Goal: Task Accomplishment & Management: Complete application form

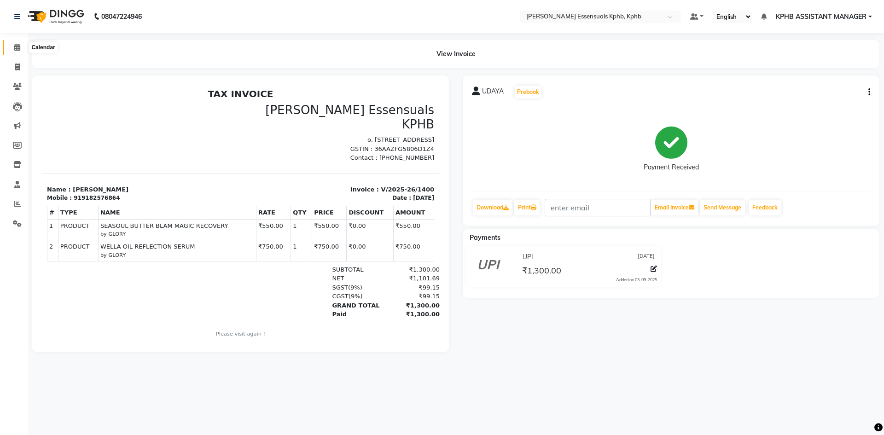
click at [17, 45] on icon at bounding box center [17, 47] width 6 height 7
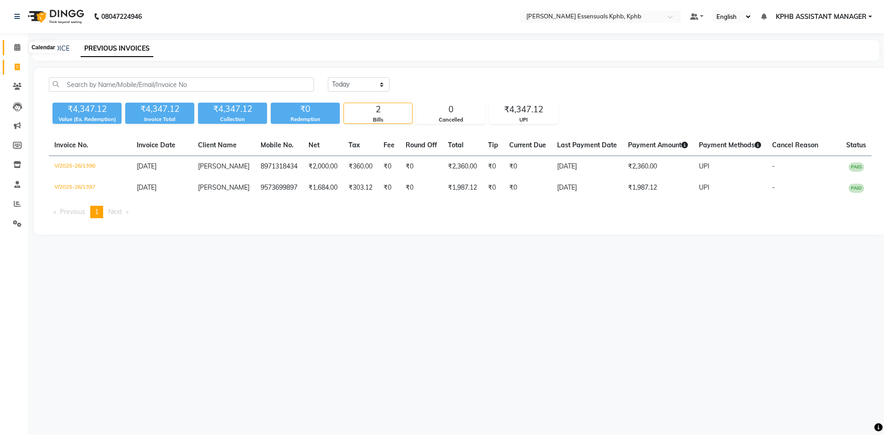
drag, startPoint x: 0, startPoint y: 0, endPoint x: 10, endPoint y: 48, distance: 49.3
click at [10, 48] on span at bounding box center [17, 47] width 16 height 11
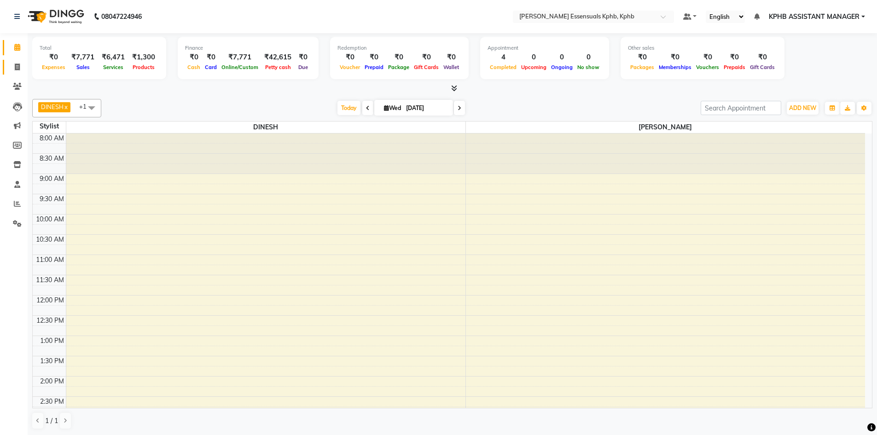
drag, startPoint x: 28, startPoint y: 68, endPoint x: 23, endPoint y: 70, distance: 4.8
click at [28, 69] on div "Total ₹0 Expenses ₹7,771 Sales ₹6,471 Services ₹1,300 Products Finance ₹0 Cash …" at bounding box center [452, 234] width 849 height 402
click at [21, 70] on span at bounding box center [17, 67] width 16 height 11
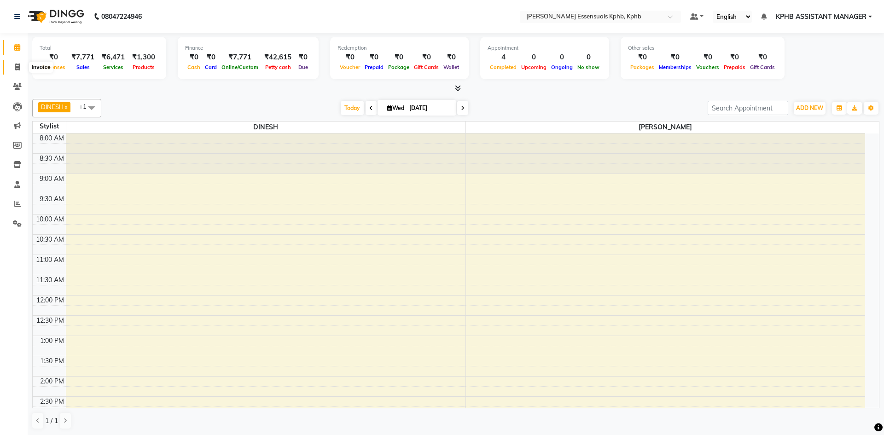
select select "service"
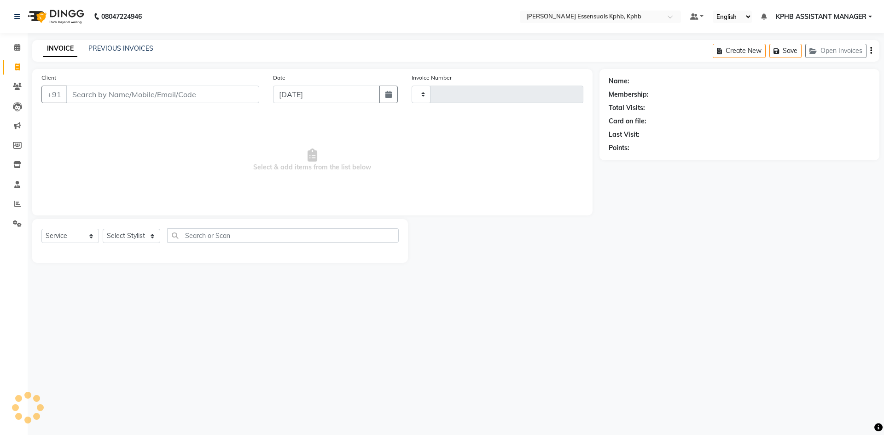
type input "1401"
select select "5938"
click at [147, 240] on select "Select Stylist ARSLAN DINESH GLORY KPHB ASSISTANT MANAGER KRISHNA VENI MANJULA …" at bounding box center [143, 236] width 81 height 14
select select "83634"
click at [103, 229] on select "Select Stylist ARSLAN DINESH GLORY KPHB ASSISTANT MANAGER KRISHNA VENI MANJULA …" at bounding box center [143, 236] width 81 height 14
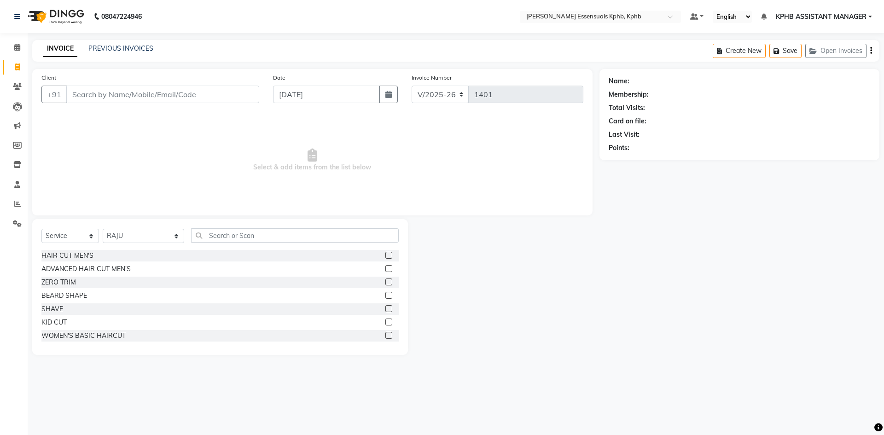
click at [385, 271] on label at bounding box center [388, 268] width 7 height 7
click at [385, 271] on input "checkbox" at bounding box center [388, 269] width 6 height 6
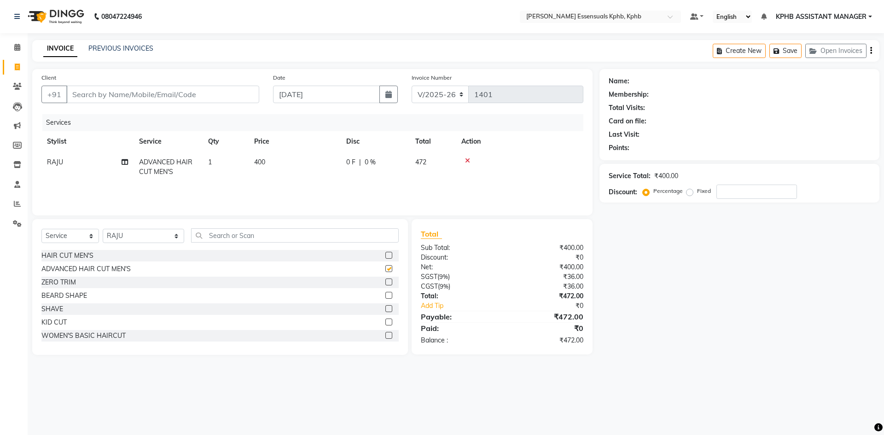
checkbox input "false"
click at [385, 295] on label at bounding box center [388, 295] width 7 height 7
click at [385, 295] on input "checkbox" at bounding box center [388, 296] width 6 height 6
checkbox input "false"
click at [137, 99] on input "Client" at bounding box center [162, 94] width 193 height 17
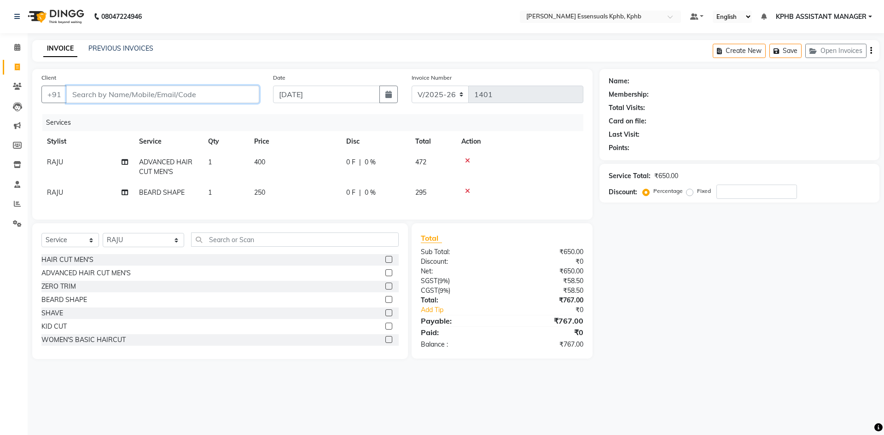
type input "9"
type input "0"
type input "9912595006"
click at [249, 95] on span "Add Client" at bounding box center [235, 94] width 36 height 9
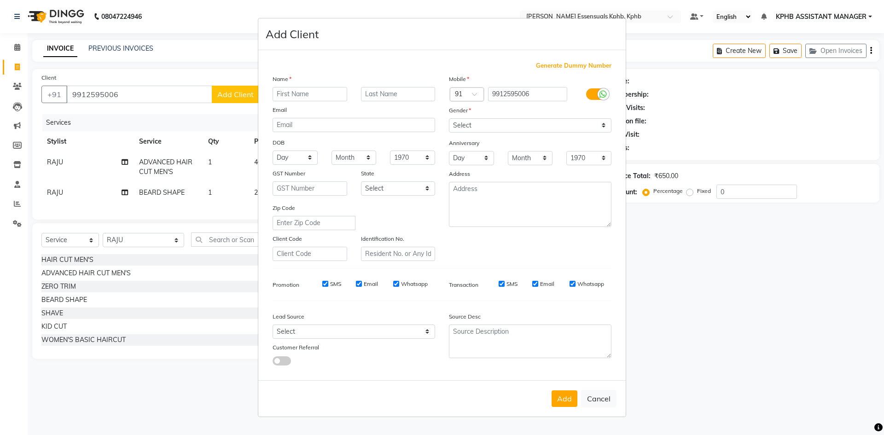
click at [286, 88] on input "text" at bounding box center [309, 94] width 75 height 14
click at [285, 97] on input "text" at bounding box center [309, 94] width 75 height 14
click at [502, 127] on select "Select Male Female Other Prefer Not To Say" at bounding box center [530, 125] width 162 height 14
select select "male"
click at [449, 118] on select "Select Male Female Other Prefer Not To Say" at bounding box center [530, 125] width 162 height 14
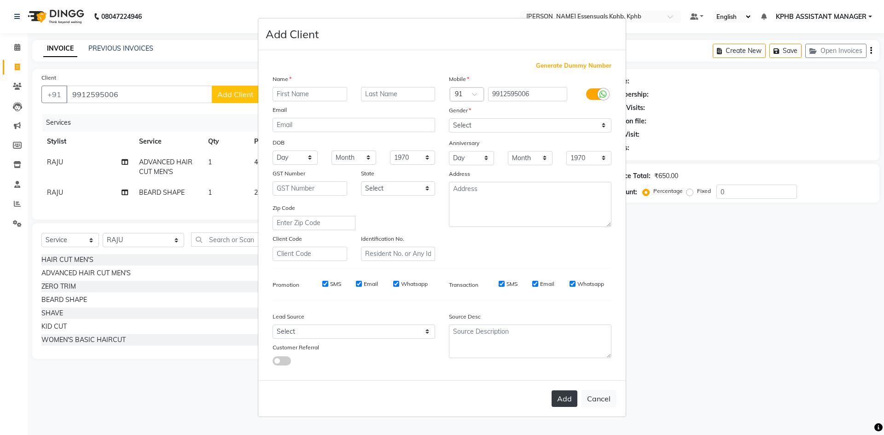
click at [565, 406] on button "Add" at bounding box center [564, 398] width 26 height 17
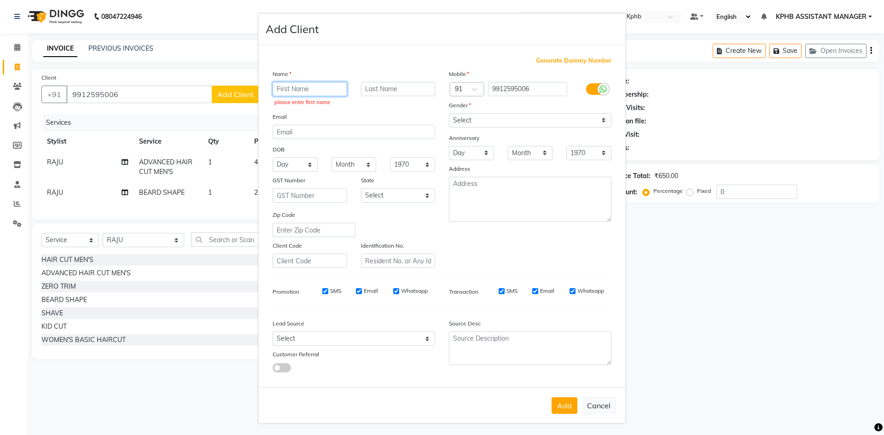
click at [309, 93] on input "text" at bounding box center [309, 89] width 75 height 14
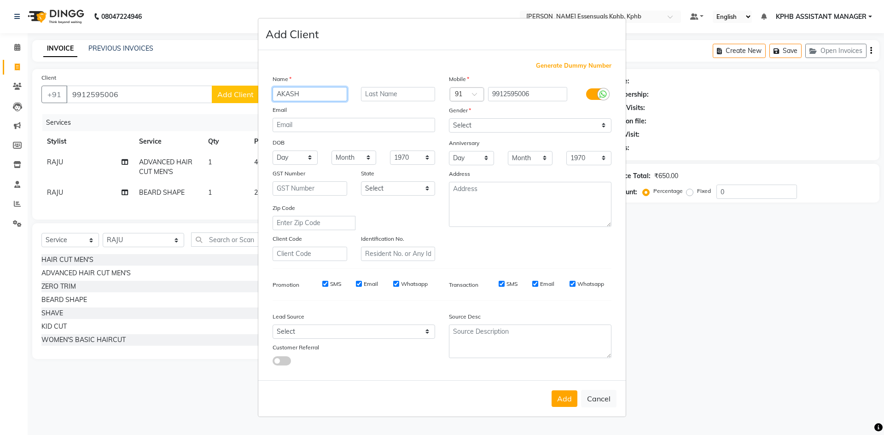
type input "AKASH"
drag, startPoint x: 468, startPoint y: 123, endPoint x: 467, endPoint y: 131, distance: 7.5
click at [468, 123] on select "Select Male Female Other Prefer Not To Say" at bounding box center [530, 125] width 162 height 14
click at [449, 118] on select "Select Male Female Other Prefer Not To Say" at bounding box center [530, 125] width 162 height 14
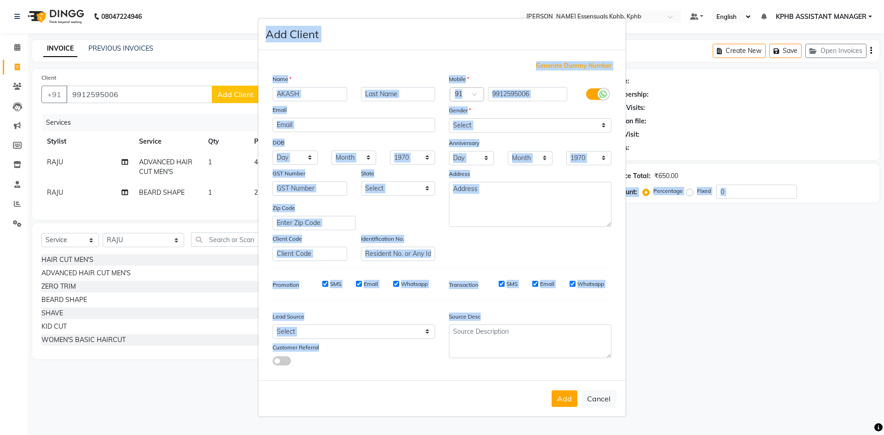
click at [606, 435] on html "08047224946 Select Location × Toni&guy Essensuals Kphb, Kphb Default Panel My P…" at bounding box center [442, 217] width 884 height 435
click at [557, 394] on button "Add" at bounding box center [564, 398] width 26 height 17
select select
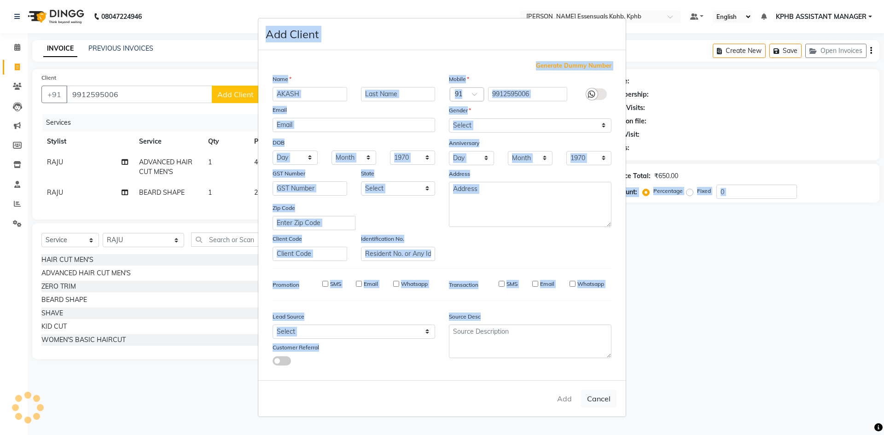
select select
checkbox input "false"
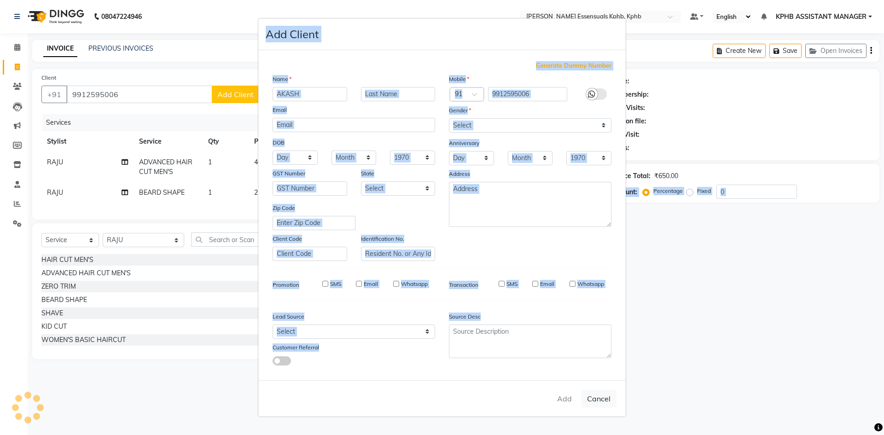
checkbox input "false"
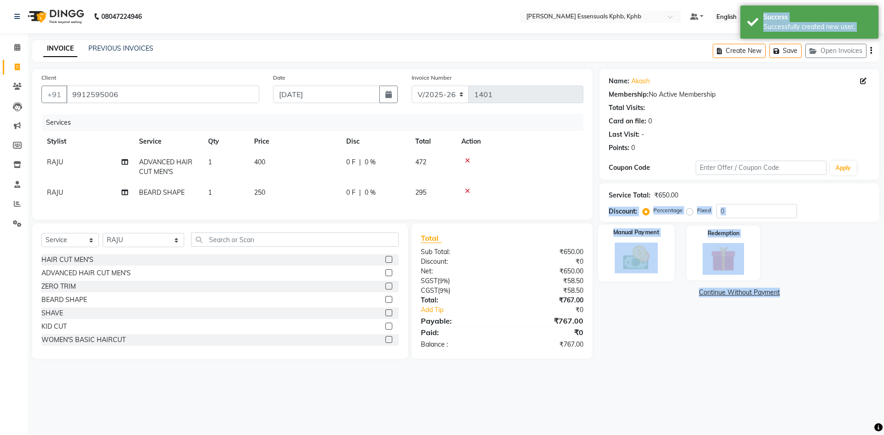
click at [654, 261] on img at bounding box center [635, 258] width 43 height 30
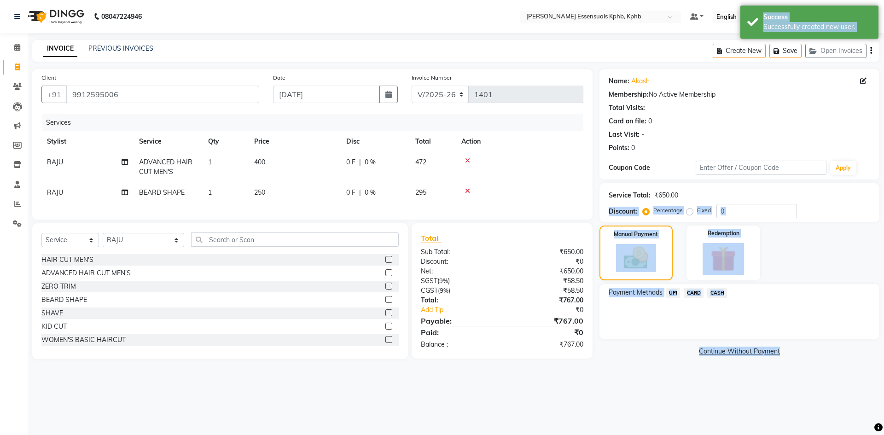
click at [676, 292] on span "UPI" at bounding box center [673, 293] width 14 height 11
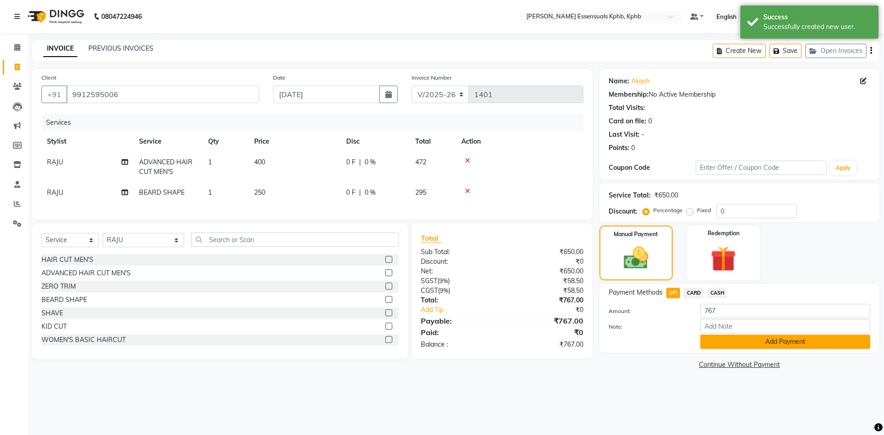
click at [752, 348] on button "Add Payment" at bounding box center [785, 342] width 170 height 14
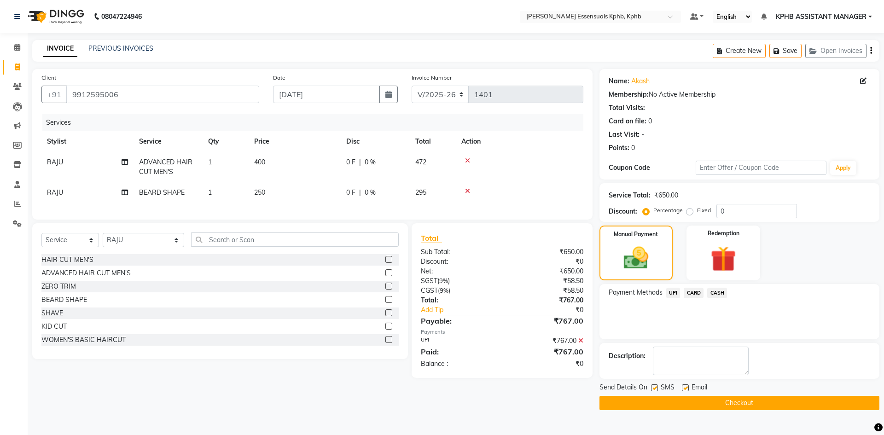
click at [691, 401] on button "Checkout" at bounding box center [739, 403] width 280 height 14
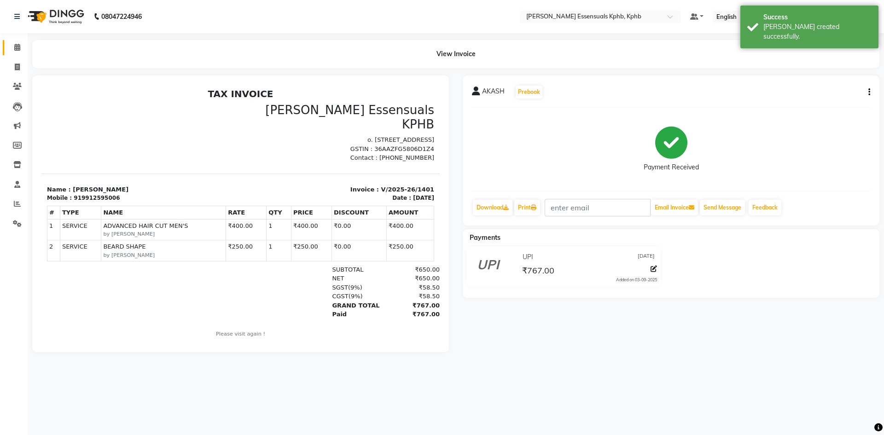
click at [8, 48] on link "Calendar" at bounding box center [14, 47] width 22 height 15
